Goal: Task Accomplishment & Management: Complete application form

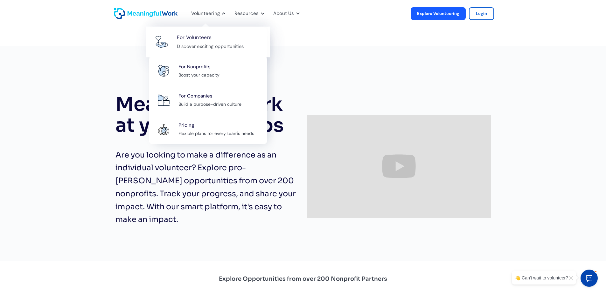
click at [216, 38] on div "For Volunteers Discover exciting opportunities" at bounding box center [220, 41] width 86 height 17
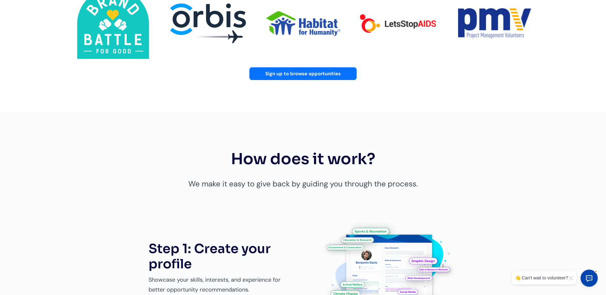
scroll to position [305, 0]
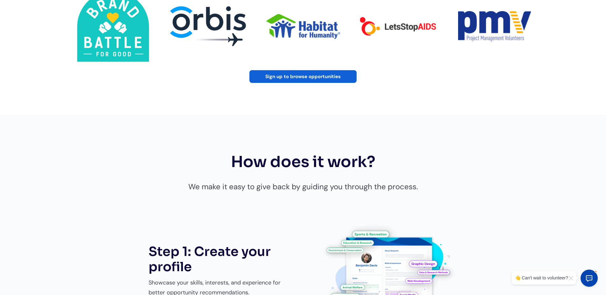
click at [301, 76] on link "Sign up to browse opportunities" at bounding box center [302, 76] width 107 height 13
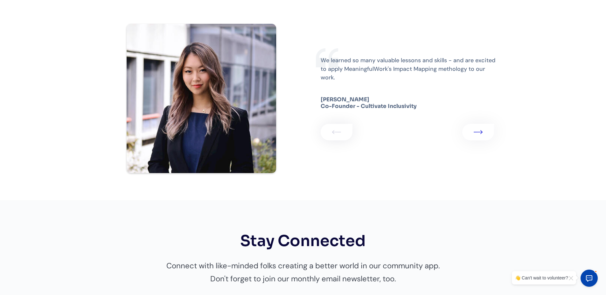
scroll to position [1030, 0]
click at [479, 136] on link "1 of 3" at bounding box center [478, 132] width 32 height 17
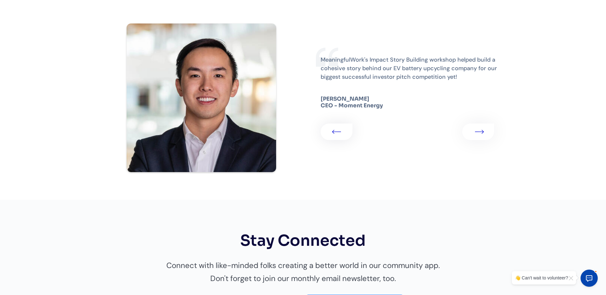
click at [479, 132] on img "2 of 3" at bounding box center [479, 132] width 9 height 4
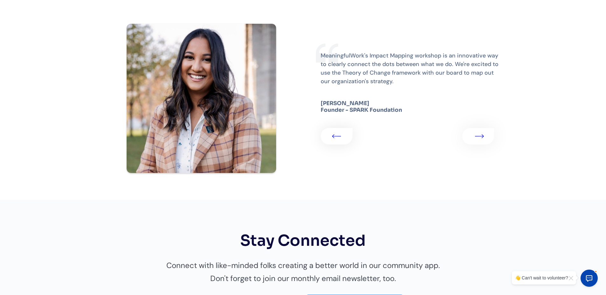
click at [479, 132] on link "3 of 3" at bounding box center [478, 136] width 32 height 17
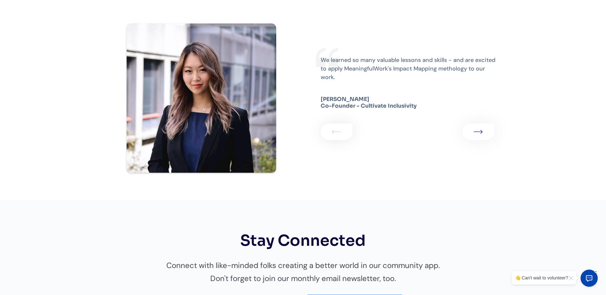
click at [330, 133] on div "1 of 3" at bounding box center [337, 132] width 32 height 17
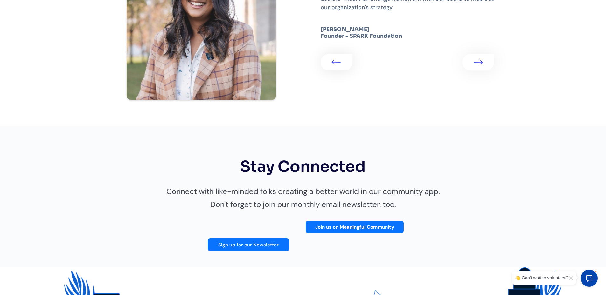
scroll to position [1259, 0]
